Goal: Task Accomplishment & Management: Use online tool/utility

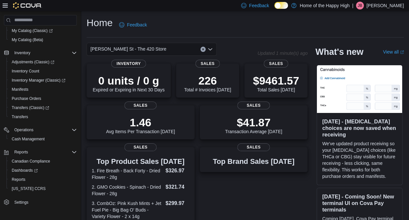
scroll to position [53, 0]
click at [27, 168] on span "Dashboards" at bounding box center [25, 168] width 26 height 5
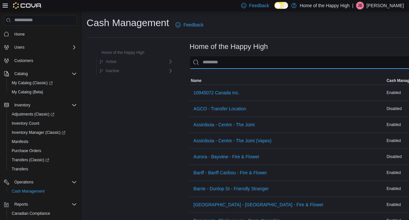
click at [204, 59] on input "This is a search bar. As you type, the results lower in the page will automatic…" at bounding box center [329, 62] width 278 height 13
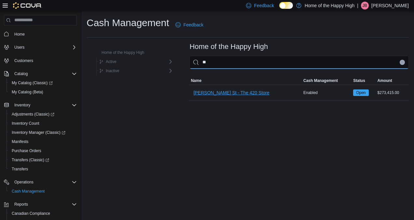
type input "**"
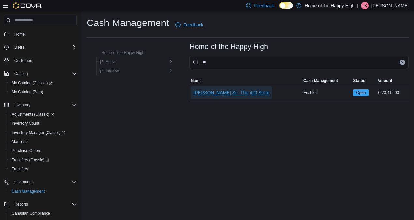
click at [206, 93] on span "[PERSON_NAME] St - The 420 Store" at bounding box center [232, 92] width 76 height 7
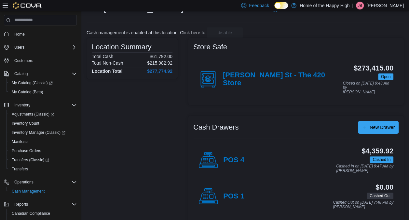
scroll to position [65, 0]
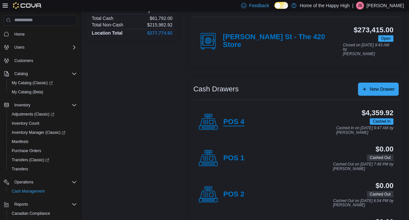
click at [233, 119] on h4 "POS 4" at bounding box center [233, 122] width 21 height 8
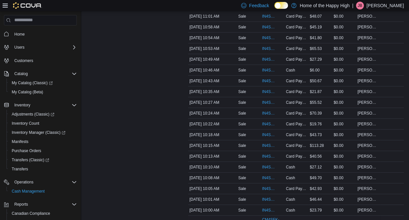
scroll to position [943, 0]
